Goal: Subscribe to service/newsletter

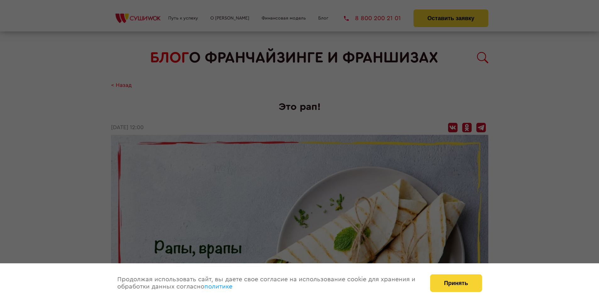
scroll to position [1204, 0]
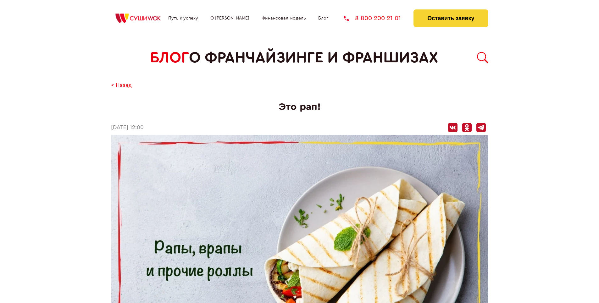
scroll to position [1204, 0]
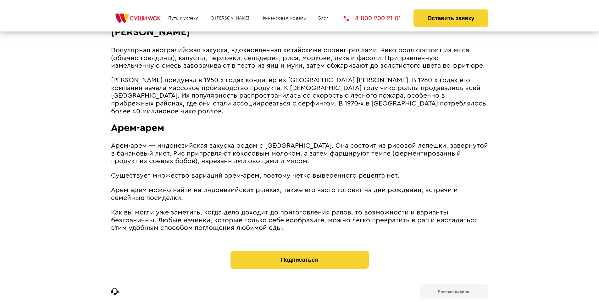
click at [454, 289] on b "Личный кабинет" at bounding box center [454, 291] width 33 height 4
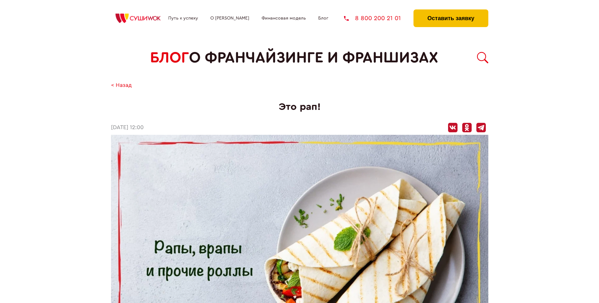
click at [451, 11] on button "Оставить заявку" at bounding box center [451, 18] width 75 height 18
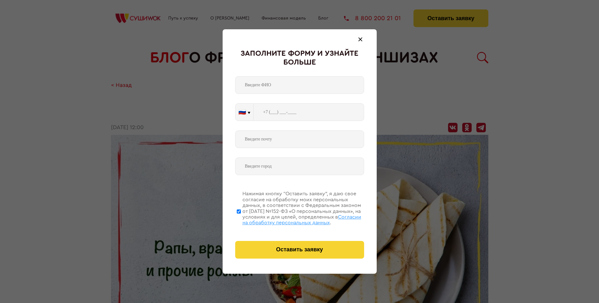
click at [292, 219] on span "Согласии на обработку персональных данных" at bounding box center [302, 219] width 119 height 11
click at [241, 219] on input "Нажимая кнопку “Оставить заявку”, я даю свое согласие на обработку моих персона…" at bounding box center [239, 211] width 4 height 50
checkbox input "false"
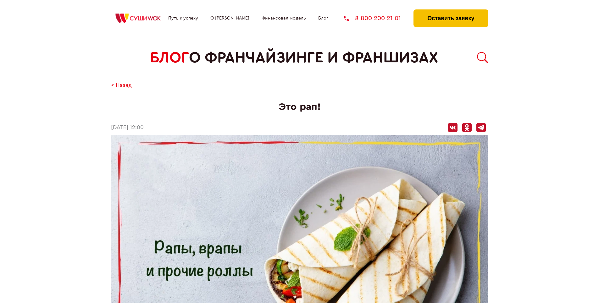
click at [451, 11] on button "Оставить заявку" at bounding box center [451, 18] width 75 height 18
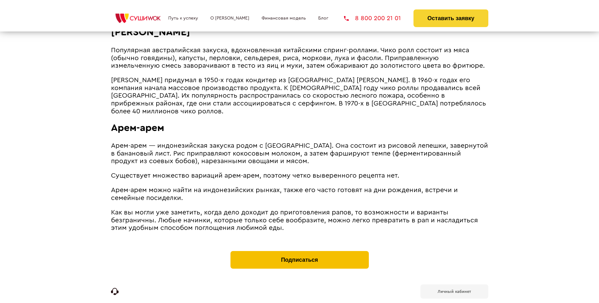
click at [300, 251] on button "Подписаться" at bounding box center [300, 260] width 138 height 18
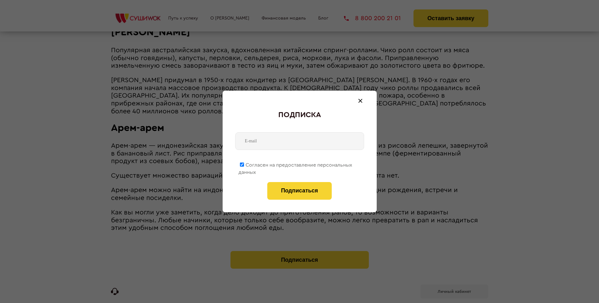
click at [296, 164] on span "Согласен на предоставление персональных данных" at bounding box center [295, 168] width 114 height 12
click at [244, 164] on input "Согласен на предоставление персональных данных" at bounding box center [242, 164] width 4 height 4
checkbox input "false"
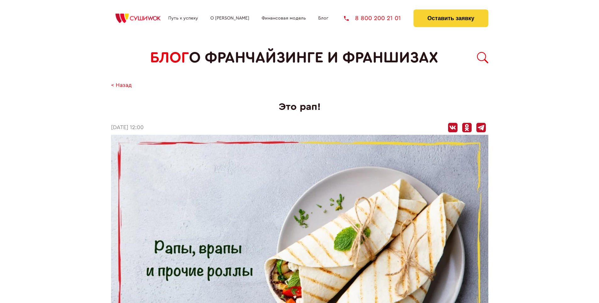
scroll to position [1204, 0]
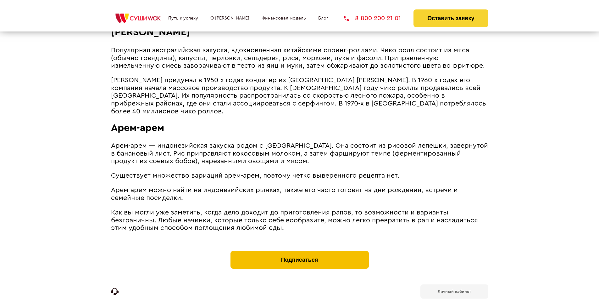
click at [300, 251] on button "Подписаться" at bounding box center [300, 260] width 138 height 18
